Goal: Information Seeking & Learning: Learn about a topic

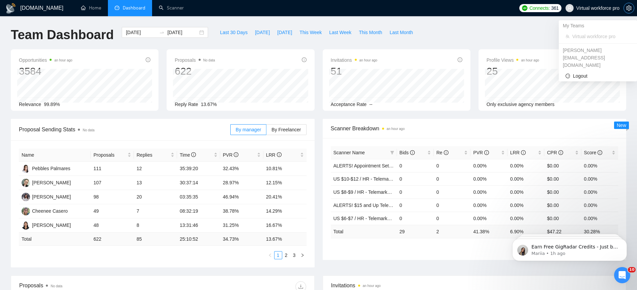
click at [631, 11] on button "button" at bounding box center [629, 8] width 11 height 11
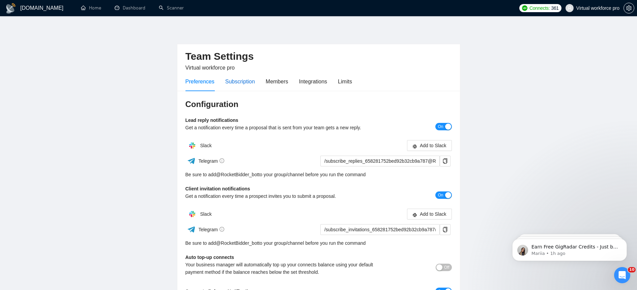
click at [244, 83] on div "Subscription" at bounding box center [240, 81] width 30 height 8
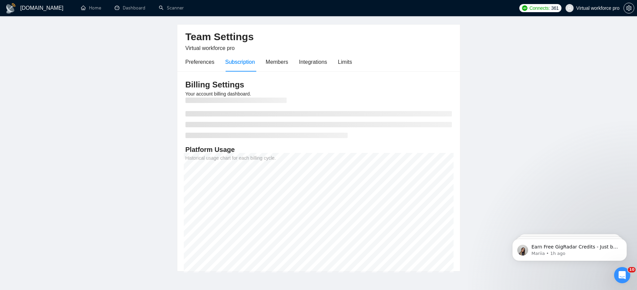
scroll to position [21, 0]
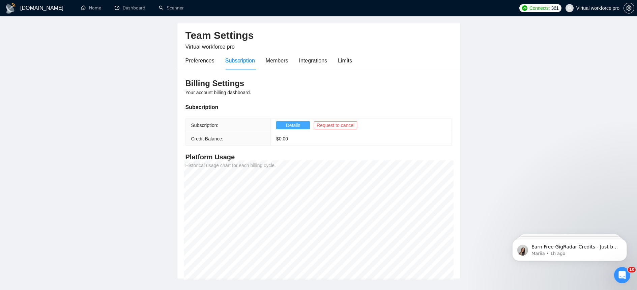
click at [299, 125] on span "Details" at bounding box center [293, 124] width 15 height 7
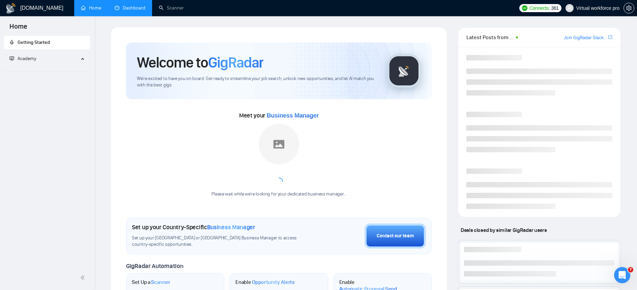
click at [128, 6] on link "Dashboard" at bounding box center [130, 8] width 31 height 6
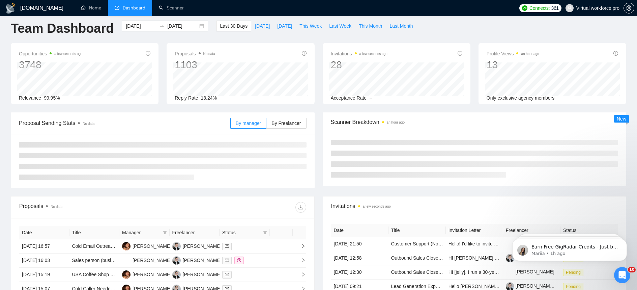
scroll to position [10, 0]
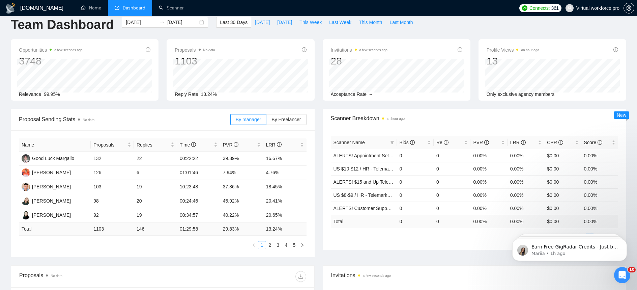
click at [310, 28] on div "Last 30 Days [DATE] [DATE] This Week Last Week This Month Last Month" at bounding box center [316, 28] width 209 height 22
click at [310, 26] on button "This Week" at bounding box center [311, 22] width 30 height 11
type input "[DATE]"
click at [377, 24] on span "This Month" at bounding box center [370, 22] width 23 height 7
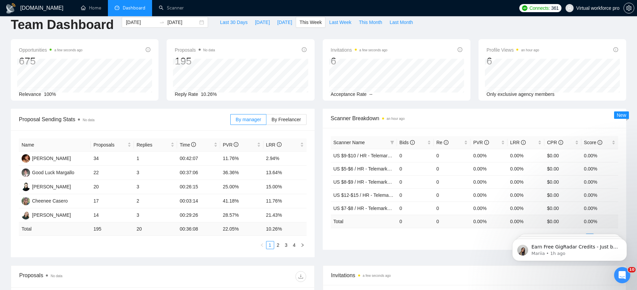
type input "[DATE]"
click at [279, 121] on span "By Freelancer" at bounding box center [286, 119] width 29 height 5
click at [267, 121] on input "By Freelancer" at bounding box center [267, 121] width 0 height 0
click at [251, 119] on span "By manager" at bounding box center [248, 119] width 25 height 5
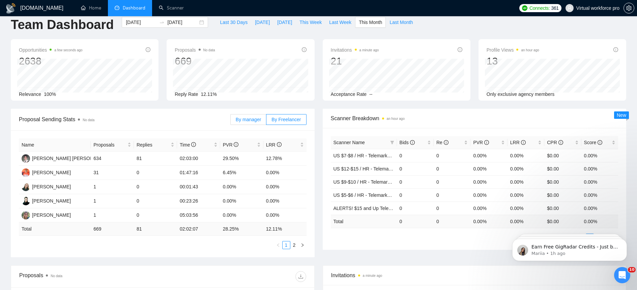
click at [231, 121] on input "By manager" at bounding box center [231, 121] width 0 height 0
click at [288, 118] on span "By Freelancer" at bounding box center [286, 119] width 29 height 5
click at [267, 121] on input "By Freelancer" at bounding box center [267, 121] width 0 height 0
click at [238, 119] on span "By manager" at bounding box center [248, 119] width 25 height 5
click at [231, 121] on input "By manager" at bounding box center [231, 121] width 0 height 0
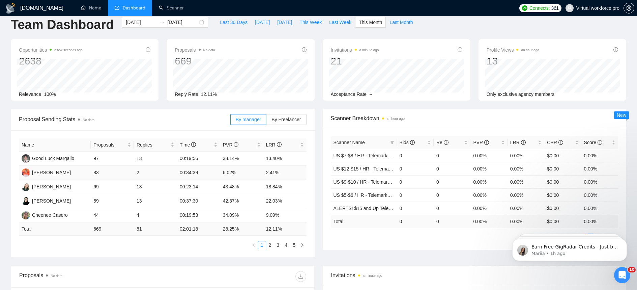
drag, startPoint x: 140, startPoint y: 169, endPoint x: 90, endPoint y: 176, distance: 50.3
click at [90, 176] on tr "[PERSON_NAME] 83 2 00:34:39 6.02% 2.41%" at bounding box center [163, 173] width 288 height 14
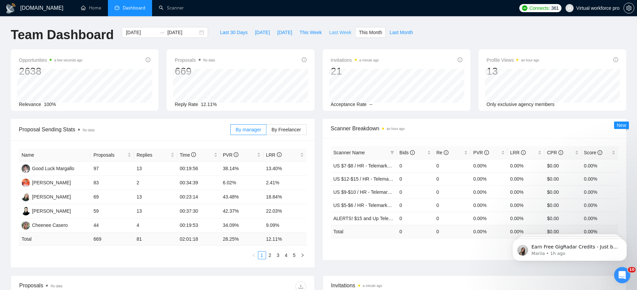
click at [346, 31] on span "Last Week" at bounding box center [340, 32] width 22 height 7
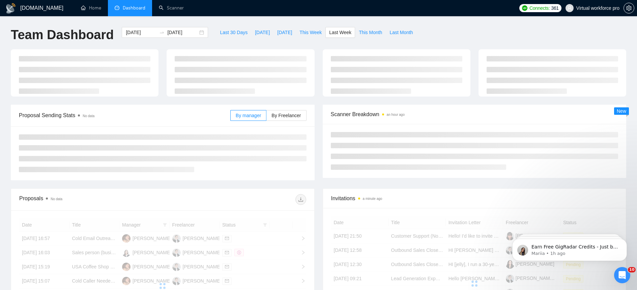
type input "[DATE]"
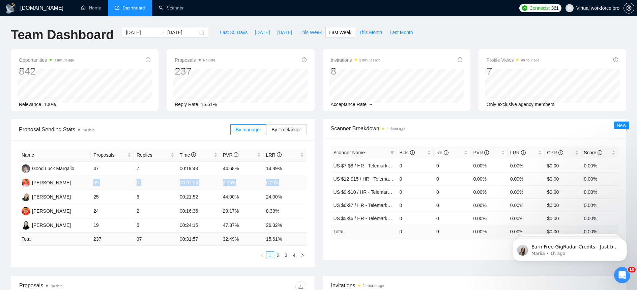
drag, startPoint x: 285, startPoint y: 180, endPoint x: 91, endPoint y: 184, distance: 194.7
click at [91, 184] on tr "[PERSON_NAME] 39 0 00:31:58 2.56% 0.00%" at bounding box center [163, 183] width 288 height 14
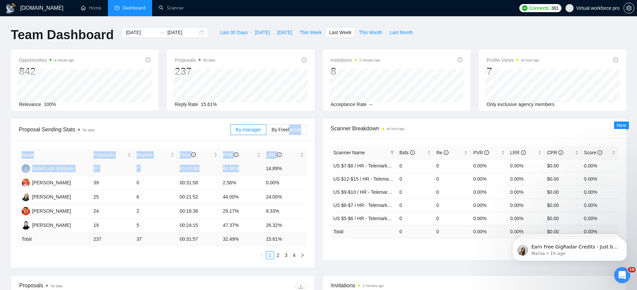
drag, startPoint x: 289, startPoint y: 131, endPoint x: 292, endPoint y: 161, distance: 30.2
click at [292, 161] on div "Proposal Sending Stats No data By manager By Freelancer Name Proposals Replies …" at bounding box center [163, 193] width 304 height 148
click at [319, 31] on span "This Week" at bounding box center [311, 32] width 22 height 7
type input "[DATE]"
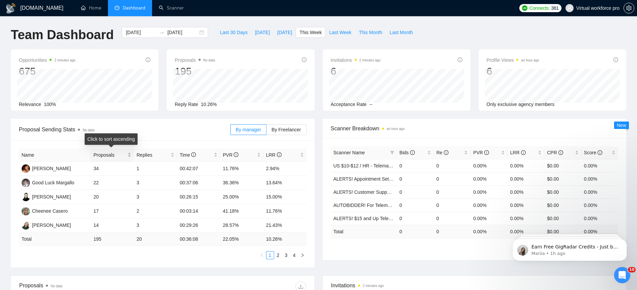
click at [128, 154] on div "Proposals" at bounding box center [112, 154] width 38 height 7
click at [296, 255] on link "4" at bounding box center [294, 254] width 7 height 7
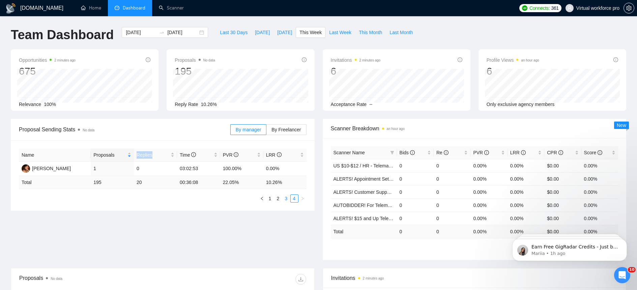
click at [288, 199] on link "3" at bounding box center [286, 198] width 7 height 7
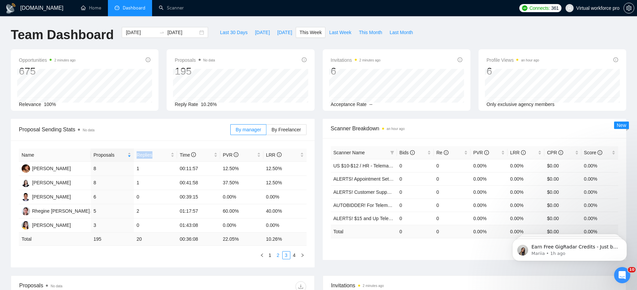
click at [277, 256] on link "2" at bounding box center [278, 254] width 7 height 7
drag, startPoint x: 98, startPoint y: 210, endPoint x: 88, endPoint y: 210, distance: 10.5
click at [88, 210] on tr "[PERSON_NAME]-y 10 0 02:21:56 10.00% 0.00%" at bounding box center [163, 211] width 288 height 14
drag, startPoint x: 205, startPoint y: 212, endPoint x: 179, endPoint y: 210, distance: 26.0
click at [179, 210] on td "02:21:56" at bounding box center [198, 211] width 43 height 14
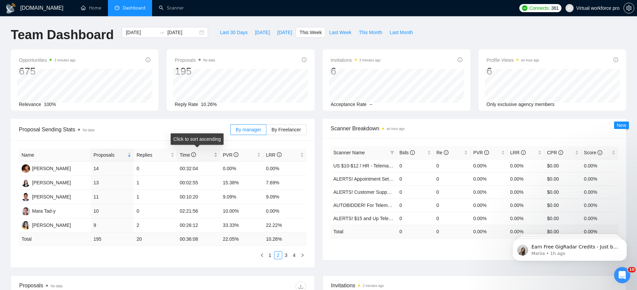
click at [216, 155] on div "Time" at bounding box center [199, 154] width 38 height 7
click at [269, 252] on link "1" at bounding box center [270, 254] width 7 height 7
click at [215, 154] on div "Time" at bounding box center [199, 154] width 38 height 7
drag, startPoint x: 204, startPoint y: 168, endPoint x: 179, endPoint y: 168, distance: 25.0
click at [179, 168] on td "03:02:53" at bounding box center [198, 169] width 43 height 14
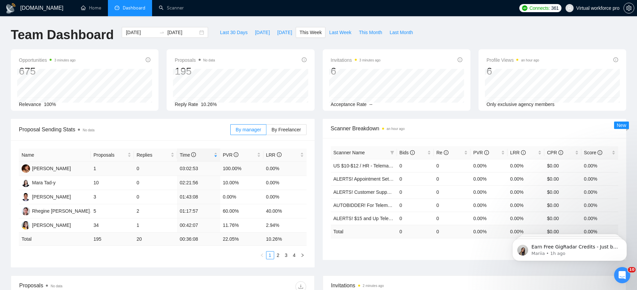
click at [199, 168] on td "03:02:53" at bounding box center [198, 169] width 43 height 14
drag, startPoint x: 193, startPoint y: 168, endPoint x: 172, endPoint y: 168, distance: 20.9
click at [172, 168] on tr "[PERSON_NAME] 1 0 03:02:53 100.00% 0.00%" at bounding box center [163, 169] width 288 height 14
drag, startPoint x: 202, startPoint y: 183, endPoint x: 173, endPoint y: 181, distance: 29.4
click at [173, 181] on tr "[PERSON_NAME]-y 10 0 02:21:56 10.00% 0.00%" at bounding box center [163, 183] width 288 height 14
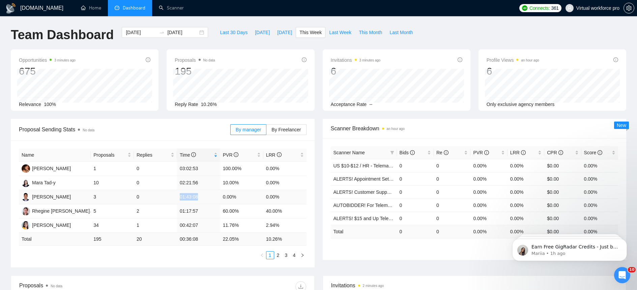
drag, startPoint x: 200, startPoint y: 197, endPoint x: 159, endPoint y: 198, distance: 41.2
click at [159, 198] on tr "[PERSON_NAME] 3 0 01:43:08 0.00% 0.00%" at bounding box center [163, 197] width 288 height 14
drag, startPoint x: 201, startPoint y: 211, endPoint x: 163, endPoint y: 209, distance: 38.5
click at [163, 209] on tr "Rhegine [PERSON_NAME] 5 2 01:17:57 60.00% 40.00%" at bounding box center [163, 211] width 288 height 14
drag, startPoint x: 284, startPoint y: 211, endPoint x: 265, endPoint y: 212, distance: 18.9
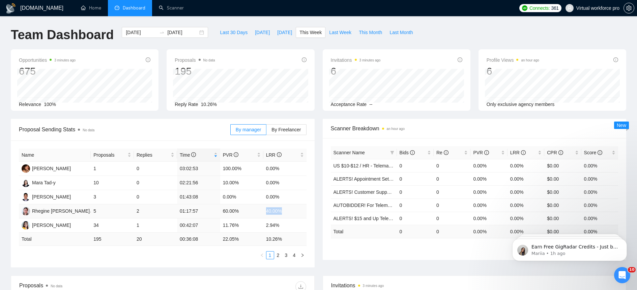
click at [265, 212] on td "40.00%" at bounding box center [285, 211] width 43 height 14
drag, startPoint x: 148, startPoint y: 211, endPoint x: 131, endPoint y: 212, distance: 17.6
click at [131, 212] on tr "Rhegine [PERSON_NAME] 5 2 01:17:57 60.00% 40.00%" at bounding box center [163, 211] width 288 height 14
click at [161, 249] on div "Name Proposals Replies Time PVR LRR [PERSON_NAME] 1 0 03:02:53 100.00% 0.00% Ma…" at bounding box center [163, 203] width 288 height 111
click at [319, 34] on span "This Week" at bounding box center [311, 32] width 22 height 7
